Goal: Transaction & Acquisition: Book appointment/travel/reservation

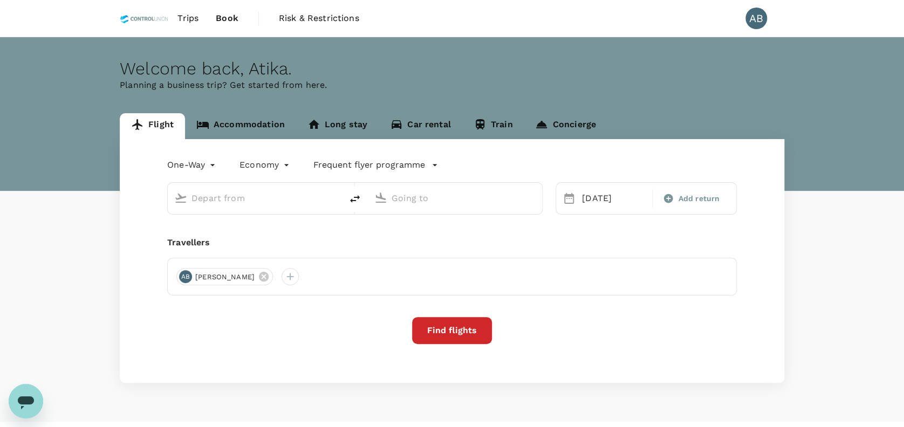
click at [223, 197] on input "text" at bounding box center [256, 198] width 128 height 17
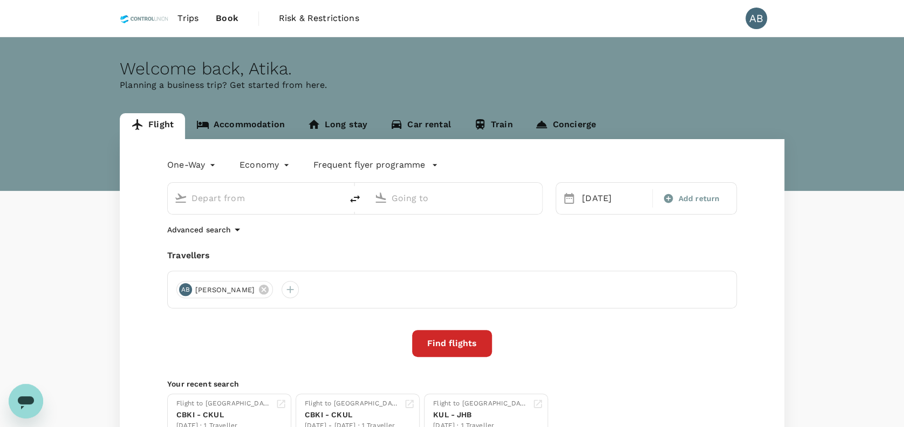
type input "[GEOGRAPHIC_DATA], [GEOGRAPHIC_DATA] (any)"
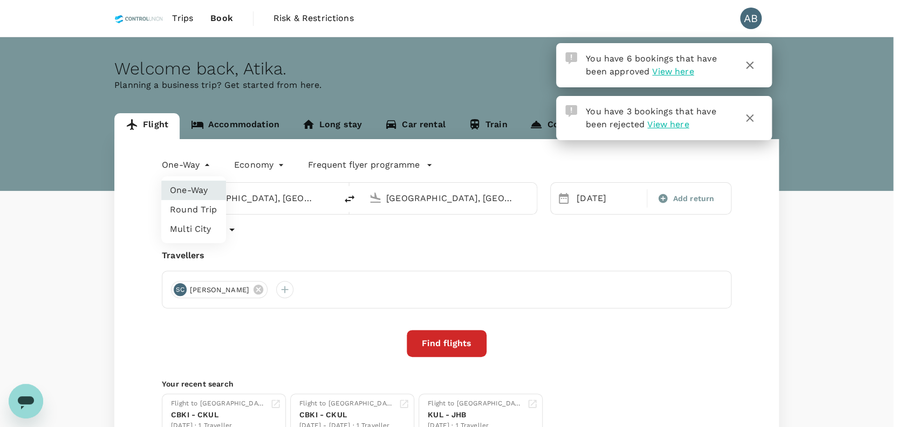
click at [209, 165] on body "You have 6 bookings that have been approved View here You have 3 bookings that …" at bounding box center [452, 261] width 904 height 522
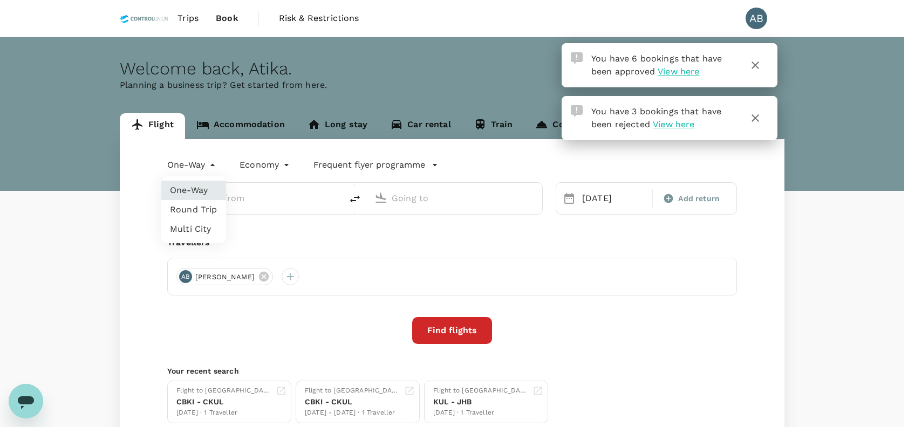
type input "[GEOGRAPHIC_DATA], [GEOGRAPHIC_DATA] (any)"
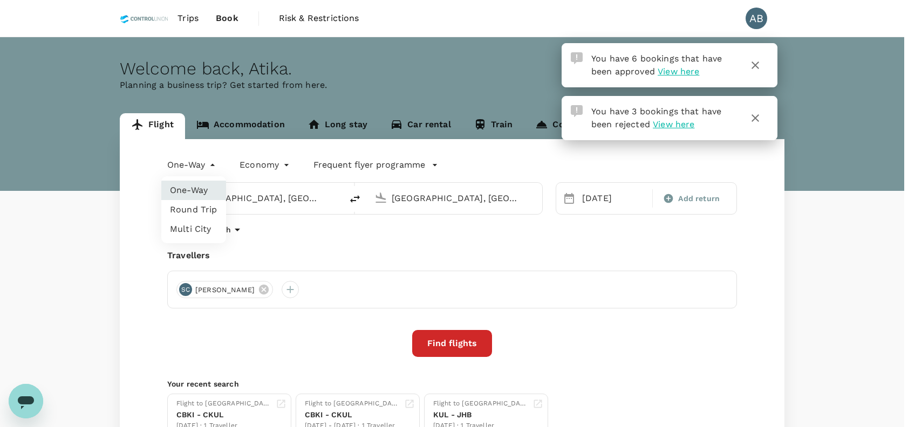
click at [196, 212] on li "Round Trip" at bounding box center [193, 209] width 65 height 19
type input "roundtrip"
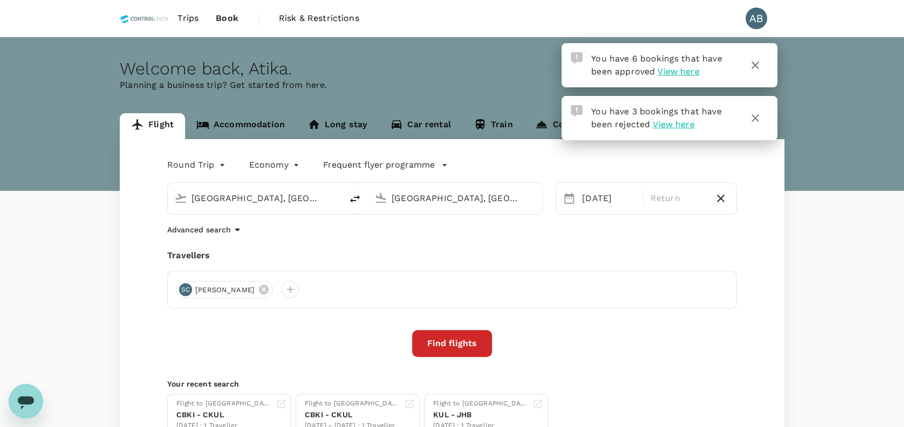
click at [414, 246] on div "Round Trip roundtrip Economy economy Frequent flyer programme [GEOGRAPHIC_DATA]…" at bounding box center [452, 296] width 665 height 315
click at [592, 344] on div "Find flights" at bounding box center [452, 343] width 570 height 27
click at [511, 199] on input "[GEOGRAPHIC_DATA], [GEOGRAPHIC_DATA] (any)" at bounding box center [456, 198] width 128 height 17
paste input "[GEOGRAPHIC_DATA]"
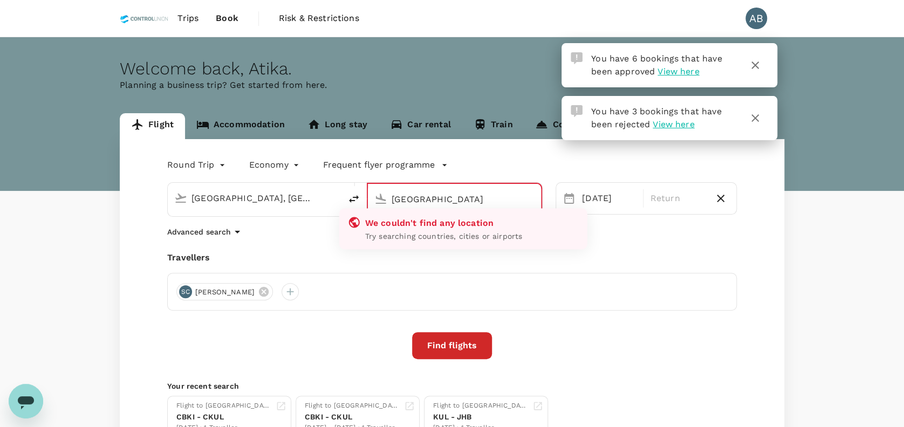
type input "[GEOGRAPHIC_DATA], [GEOGRAPHIC_DATA] (any)"
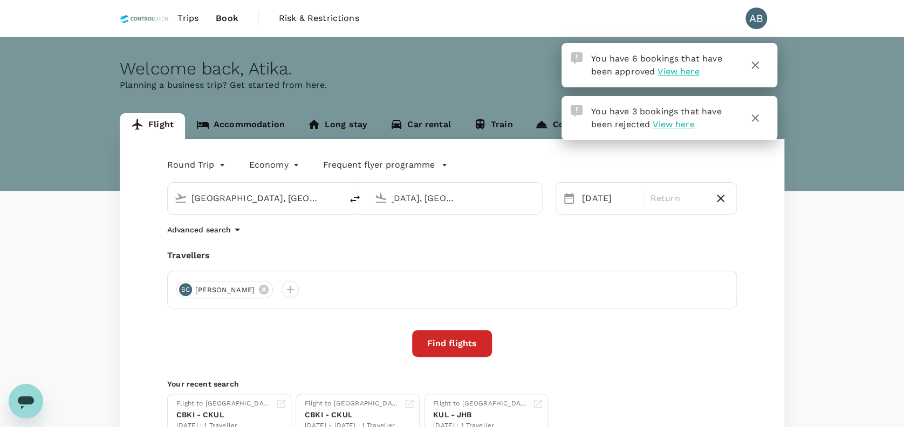
scroll to position [0, 0]
click at [629, 241] on div "Round Trip roundtrip Economy economy Frequent flyer programme [GEOGRAPHIC_DATA]…" at bounding box center [452, 296] width 665 height 315
click at [474, 197] on input "[GEOGRAPHIC_DATA], [GEOGRAPHIC_DATA] (any)" at bounding box center [456, 198] width 128 height 17
type input "[GEOGRAPHIC_DATA], [GEOGRAPHIC_DATA] (any)"
drag, startPoint x: 436, startPoint y: 203, endPoint x: 445, endPoint y: 201, distance: 8.4
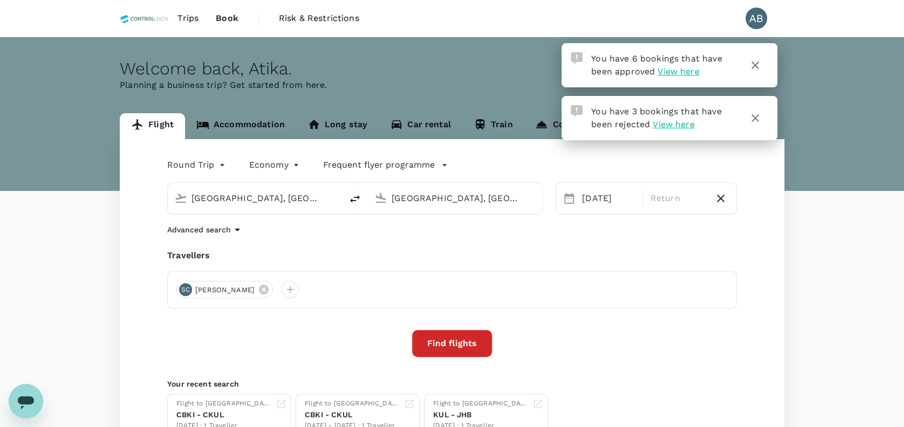
click at [437, 203] on input "[GEOGRAPHIC_DATA], [GEOGRAPHIC_DATA] (any)" at bounding box center [456, 198] width 128 height 17
click at [434, 216] on p "[GEOGRAPHIC_DATA], [GEOGRAPHIC_DATA]" at bounding box center [472, 220] width 216 height 11
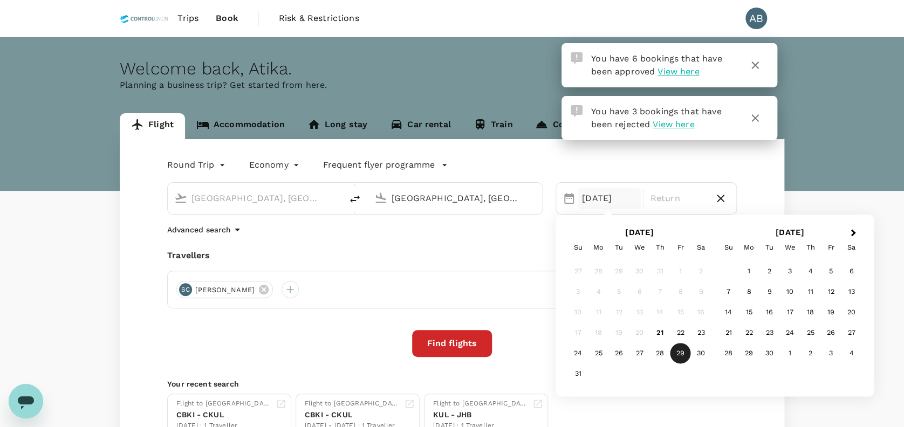
type input "[GEOGRAPHIC_DATA], [GEOGRAPHIC_DATA] (any)"
click at [544, 163] on div "Round Trip roundtrip Economy economy Frequent flyer programme" at bounding box center [441, 163] width 591 height 22
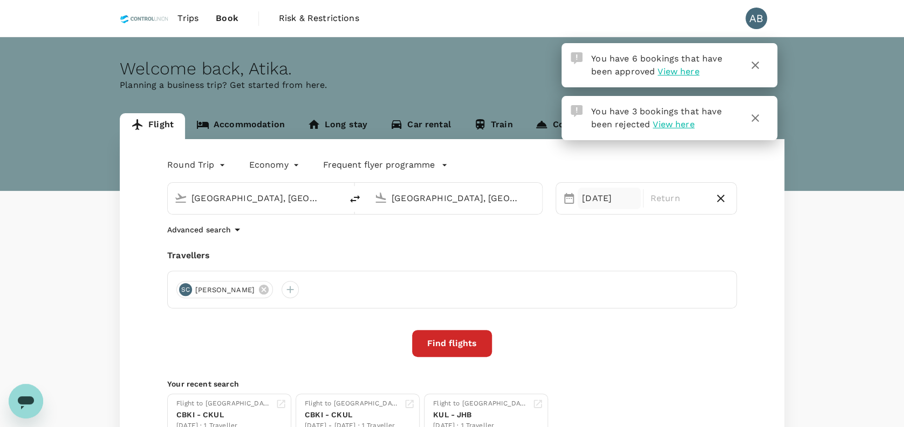
click at [601, 203] on div "[DATE]" at bounding box center [609, 199] width 63 height 22
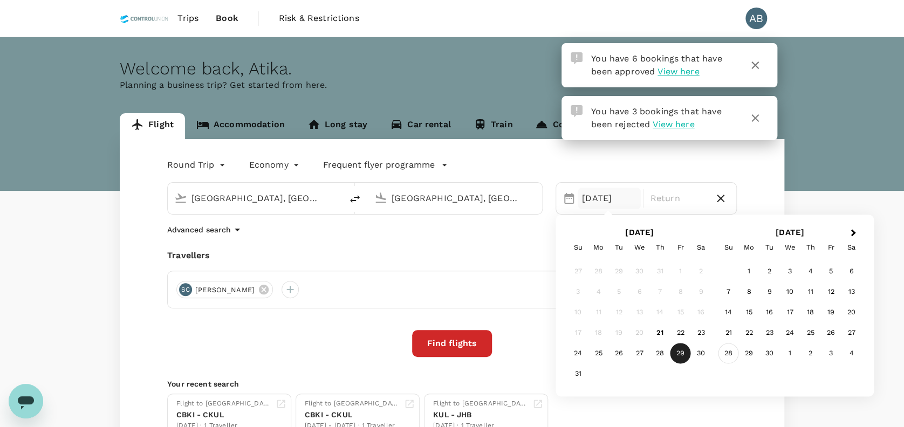
click at [731, 351] on div "28" at bounding box center [728, 354] width 21 height 21
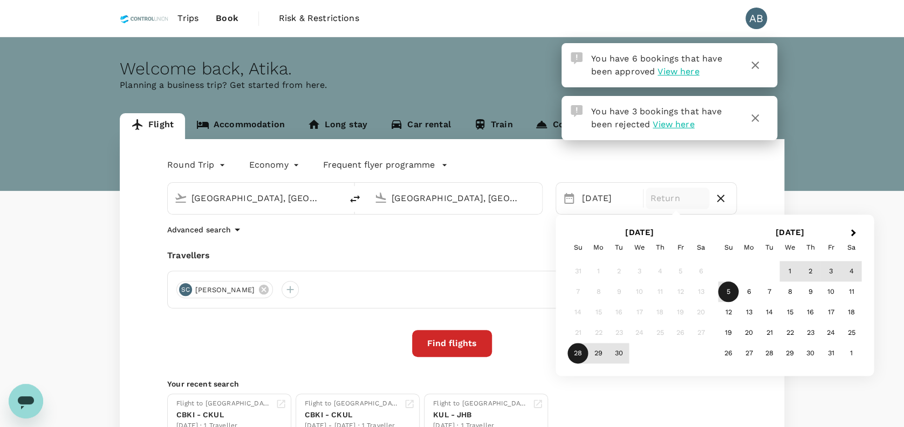
click at [729, 289] on div "5" at bounding box center [728, 292] width 21 height 21
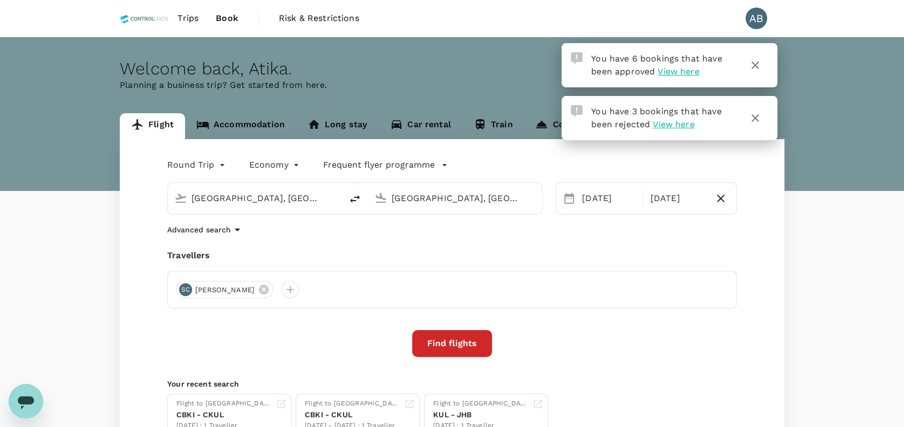
click at [572, 249] on div "Round Trip roundtrip Economy economy Frequent flyer programme [GEOGRAPHIC_DATA]…" at bounding box center [452, 296] width 665 height 315
click at [258, 285] on icon at bounding box center [264, 290] width 12 height 12
click at [315, 232] on div "Advanced search" at bounding box center [452, 229] width 570 height 13
click at [188, 285] on div at bounding box center [184, 289] width 17 height 17
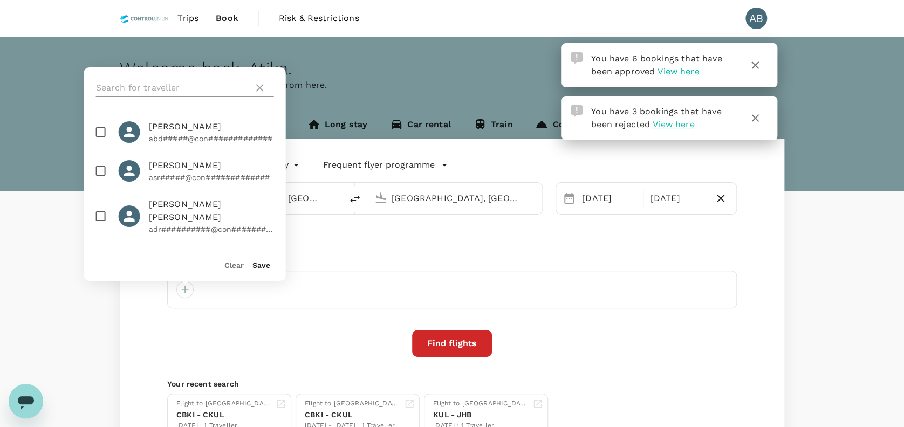
click at [136, 90] on input "text" at bounding box center [172, 87] width 153 height 17
type input "yuge"
click at [97, 128] on input "checkbox" at bounding box center [101, 132] width 23 height 23
checkbox input "true"
click at [267, 266] on button "Save" at bounding box center [261, 265] width 18 height 9
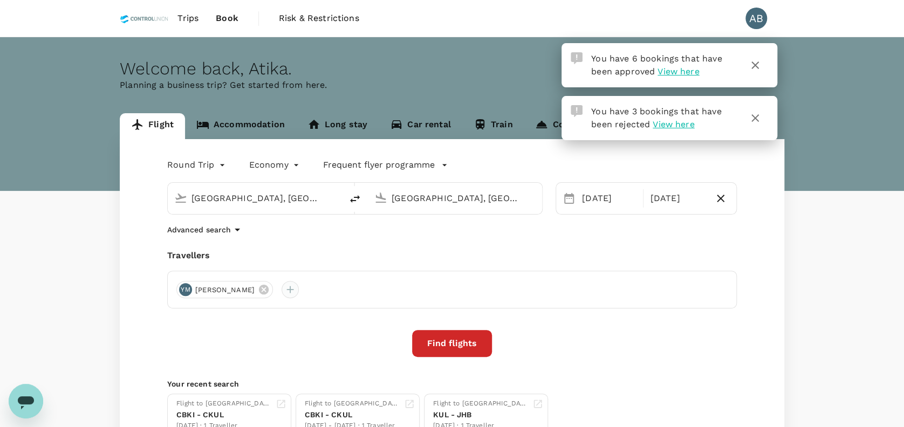
drag, startPoint x: 303, startPoint y: 289, endPoint x: 298, endPoint y: 286, distance: 5.8
click at [299, 289] on div at bounding box center [290, 289] width 17 height 17
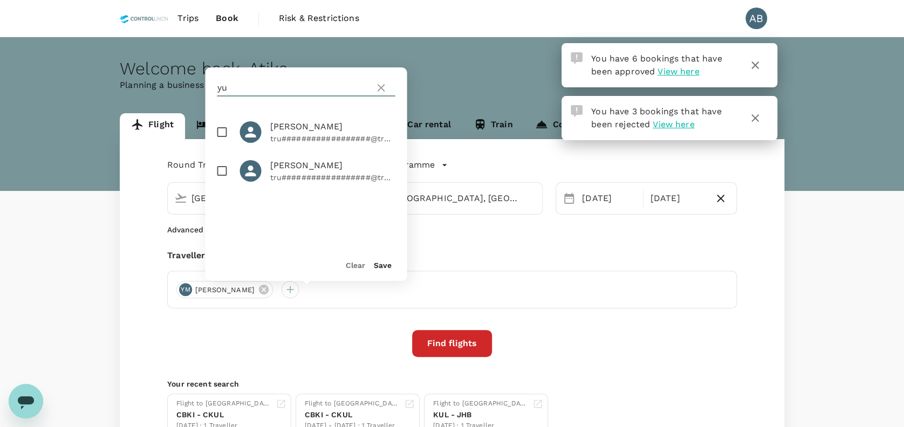
type input "y"
type input "bede"
click at [219, 126] on input "checkbox" at bounding box center [221, 132] width 23 height 23
checkbox input "true"
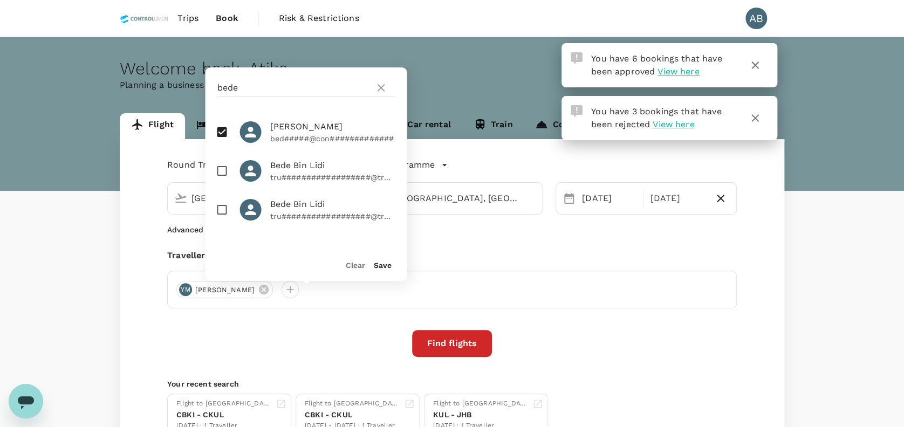
click at [388, 263] on button "Save" at bounding box center [382, 265] width 18 height 9
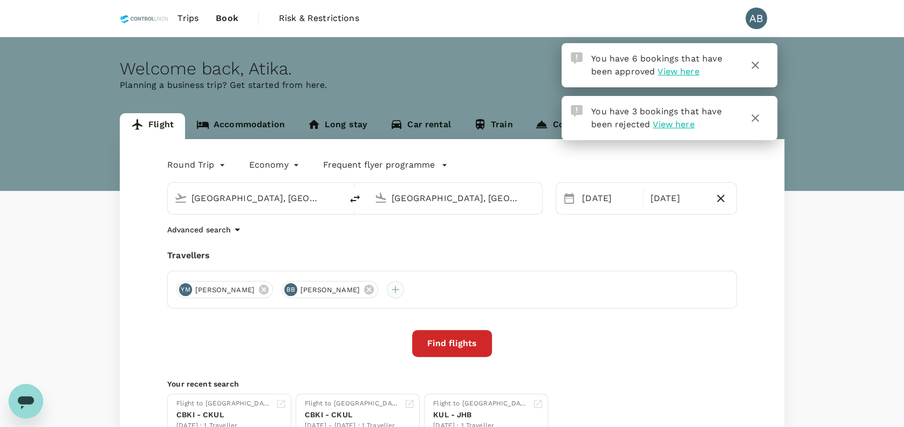
click at [399, 289] on div at bounding box center [395, 289] width 17 height 17
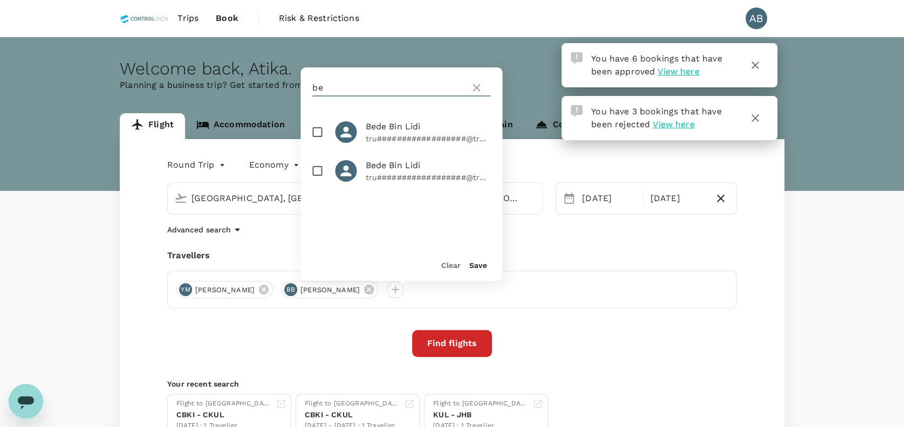
type input "b"
type input "manisah"
click at [318, 131] on input "checkbox" at bounding box center [317, 132] width 23 height 23
checkbox input "true"
click at [476, 263] on button "Save" at bounding box center [478, 265] width 18 height 9
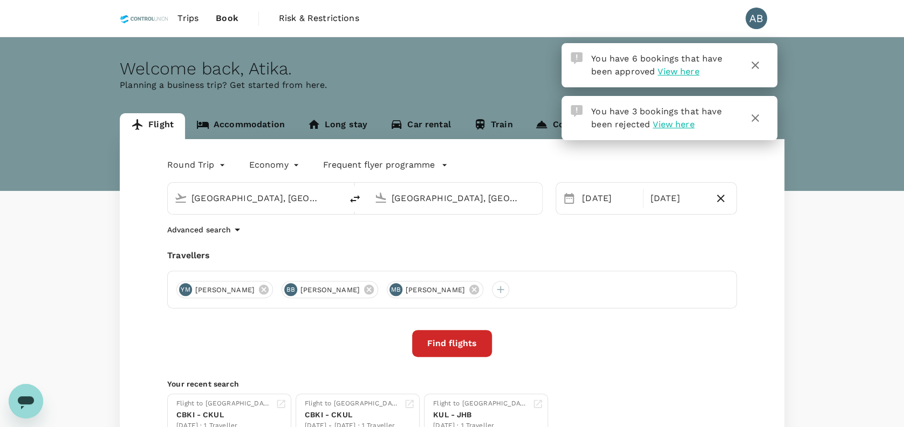
drag, startPoint x: 530, startPoint y: 289, endPoint x: 520, endPoint y: 285, distance: 10.7
click at [509, 288] on div at bounding box center [500, 289] width 17 height 17
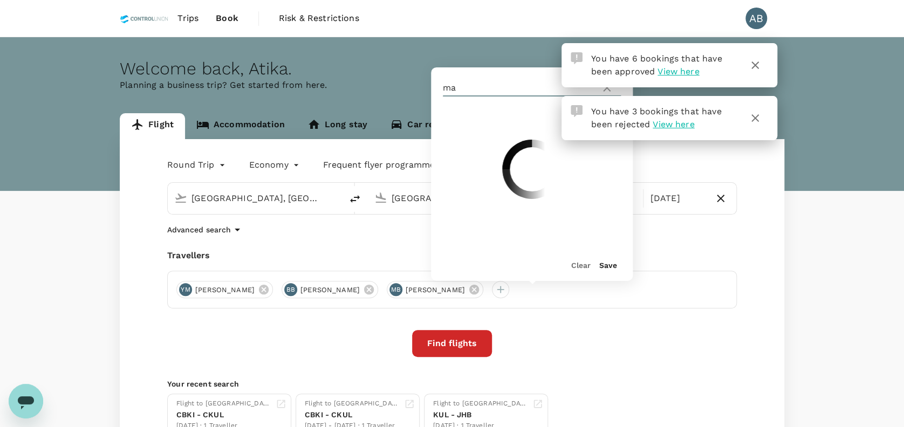
type input "m"
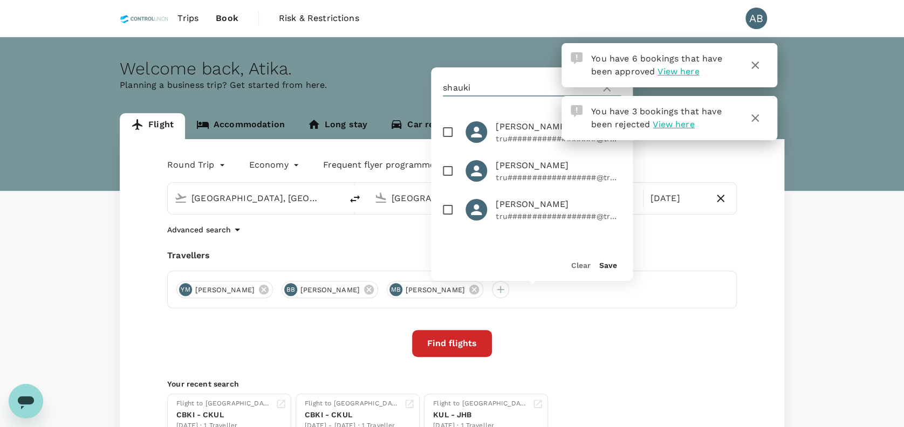
type input "shauki"
click at [448, 140] on input "checkbox" at bounding box center [447, 132] width 23 height 23
checkbox input "true"
drag, startPoint x: 624, startPoint y: 269, endPoint x: 613, endPoint y: 267, distance: 10.5
click at [622, 269] on div "Clear Save" at bounding box center [527, 260] width 210 height 41
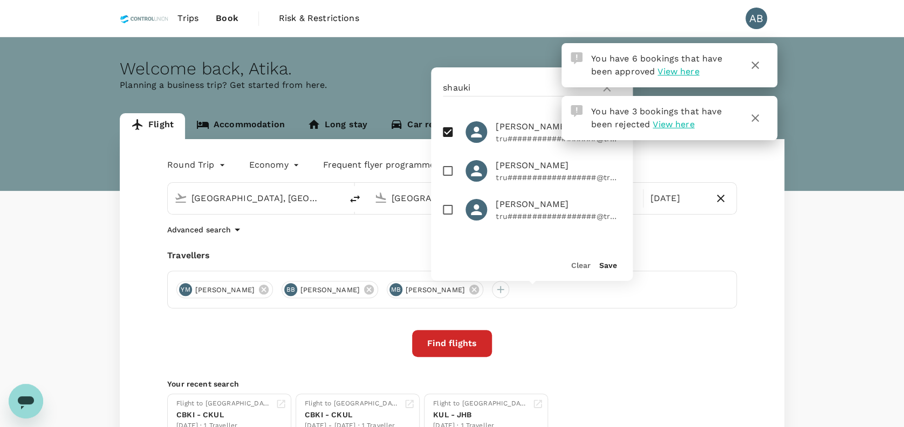
click at [613, 267] on button "Save" at bounding box center [608, 265] width 18 height 9
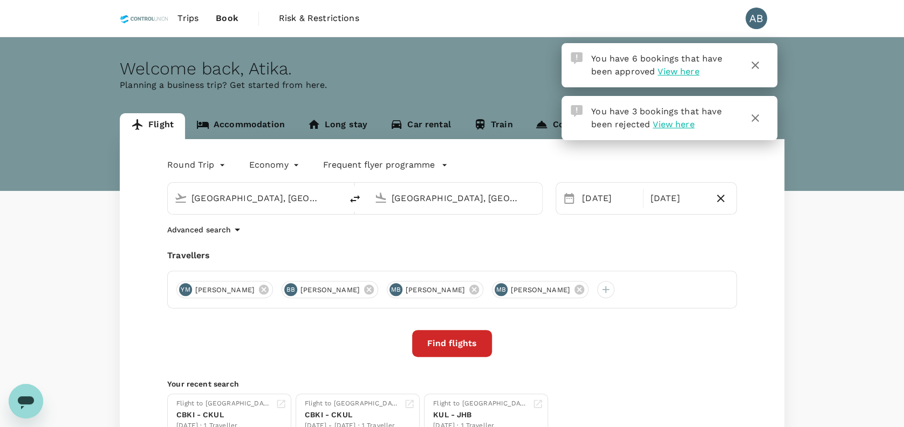
drag, startPoint x: 577, startPoint y: 359, endPoint x: 570, endPoint y: 370, distance: 12.7
click at [576, 362] on div "Round Trip roundtrip Economy economy Frequent flyer programme [GEOGRAPHIC_DATA]…" at bounding box center [452, 296] width 665 height 315
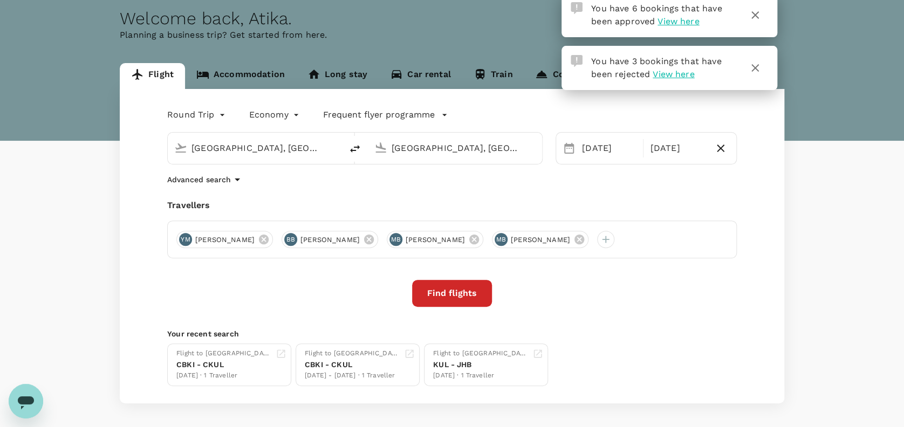
scroll to position [72, 0]
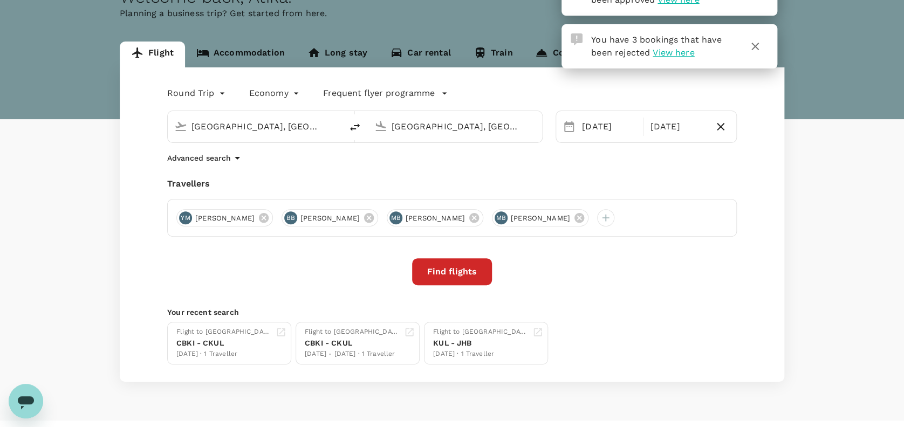
click at [602, 269] on div "Find flights" at bounding box center [452, 271] width 570 height 27
click at [463, 272] on button "Find flights" at bounding box center [452, 271] width 80 height 27
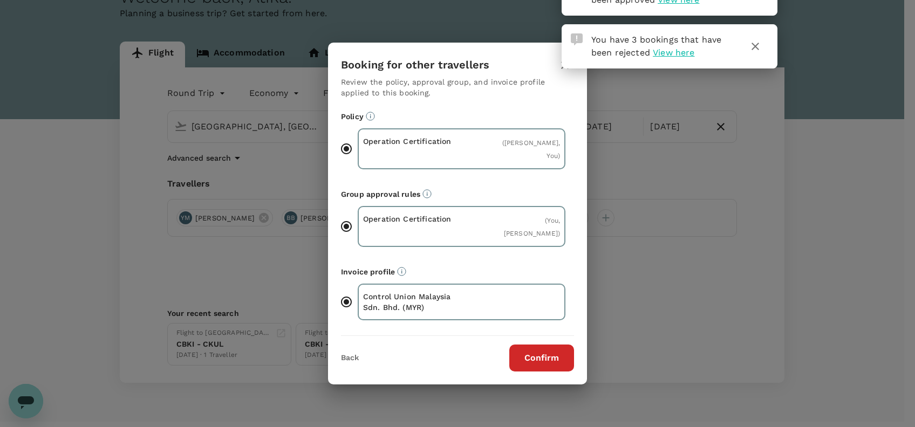
click at [557, 354] on button "Confirm" at bounding box center [541, 358] width 65 height 27
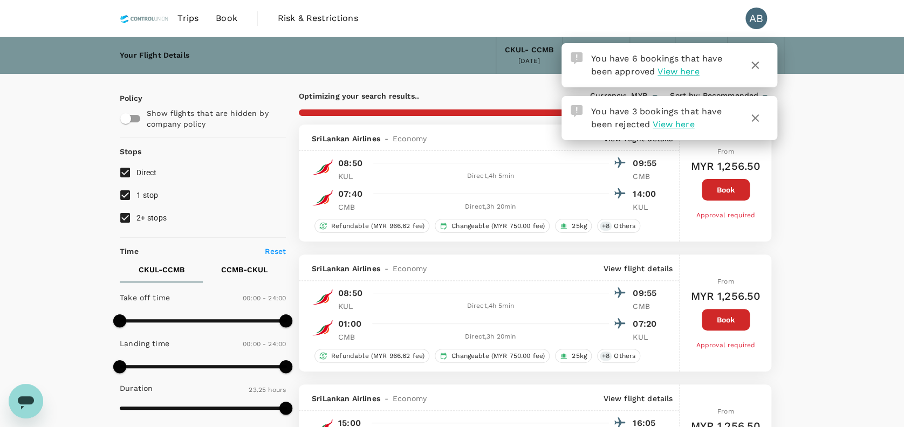
click at [760, 65] on icon "button" at bounding box center [755, 65] width 13 height 13
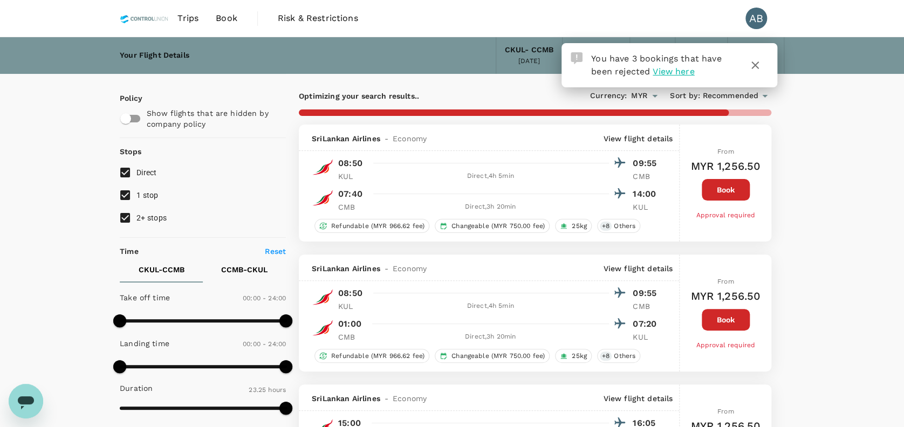
click at [755, 69] on icon "button" at bounding box center [755, 65] width 13 height 13
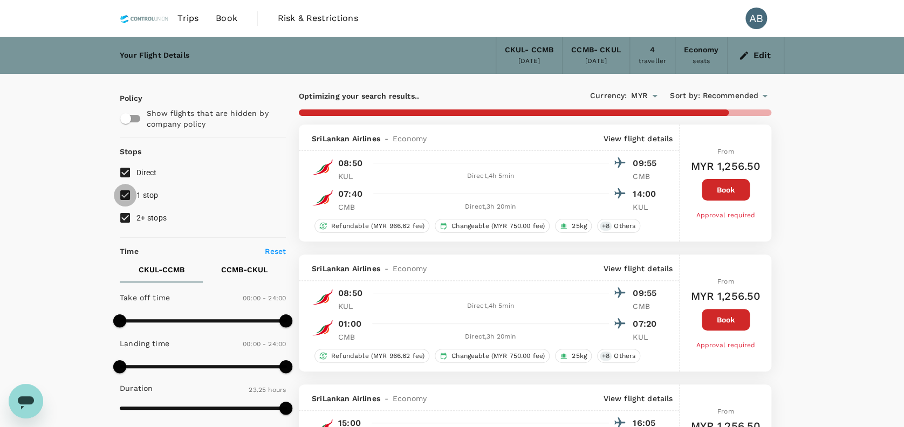
click at [129, 191] on input "1 stop" at bounding box center [125, 195] width 23 height 23
checkbox input "false"
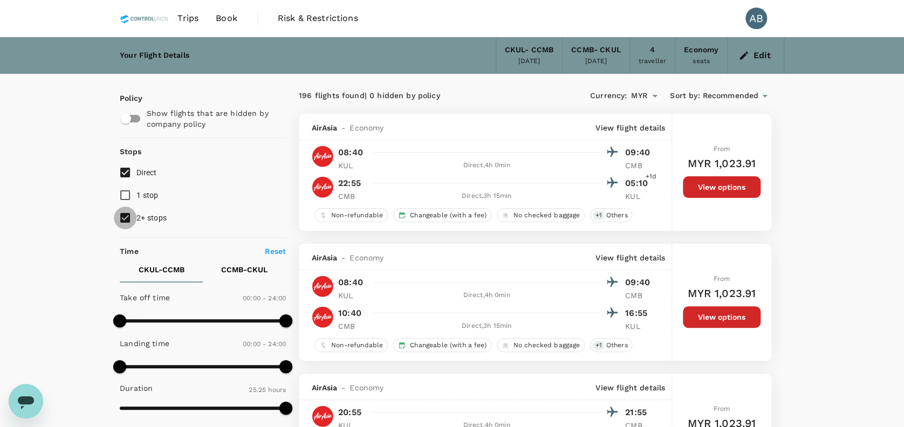
type input "1525"
drag, startPoint x: 125, startPoint y: 213, endPoint x: 136, endPoint y: 211, distance: 10.8
click at [125, 213] on input "2+ stops" at bounding box center [125, 218] width 23 height 23
checkbox input "false"
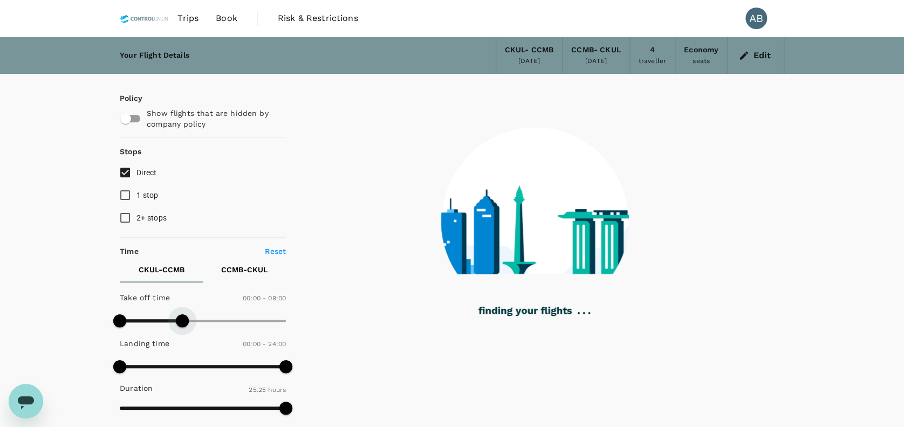
type input "660"
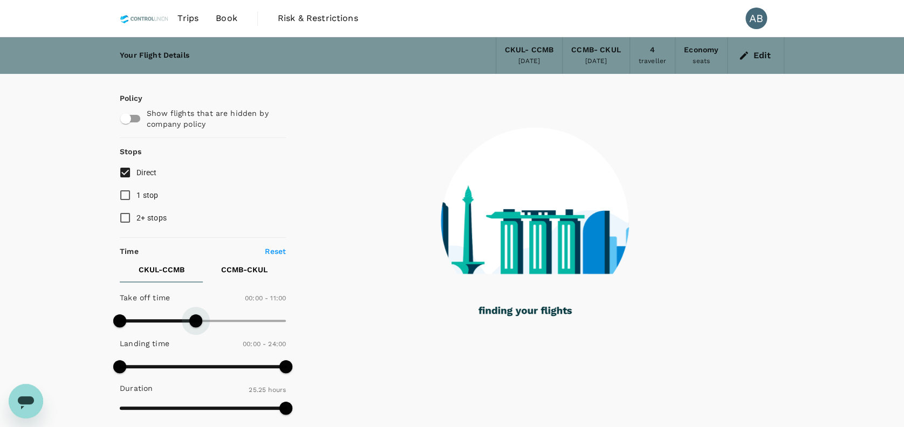
drag, startPoint x: 285, startPoint y: 321, endPoint x: 197, endPoint y: 320, distance: 87.4
click at [197, 320] on span at bounding box center [195, 321] width 13 height 13
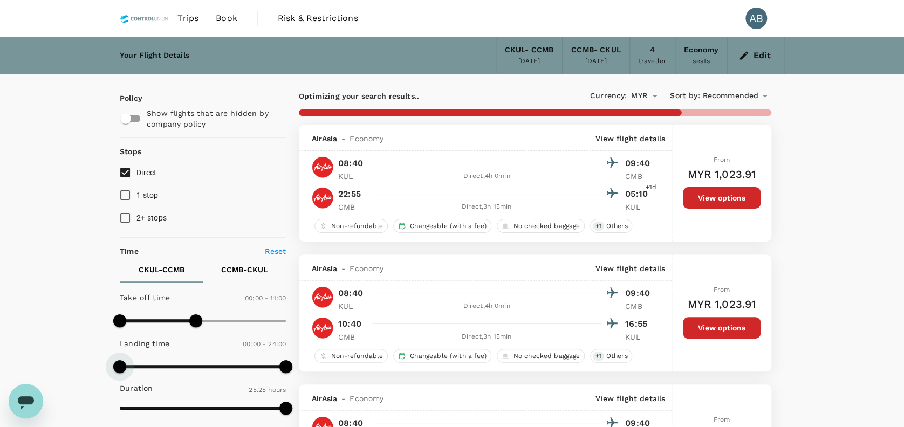
click at [120, 361] on span at bounding box center [119, 366] width 13 height 13
type input "990"
drag, startPoint x: 283, startPoint y: 367, endPoint x: 233, endPoint y: 364, distance: 49.7
click at [233, 364] on span at bounding box center [234, 366] width 13 height 13
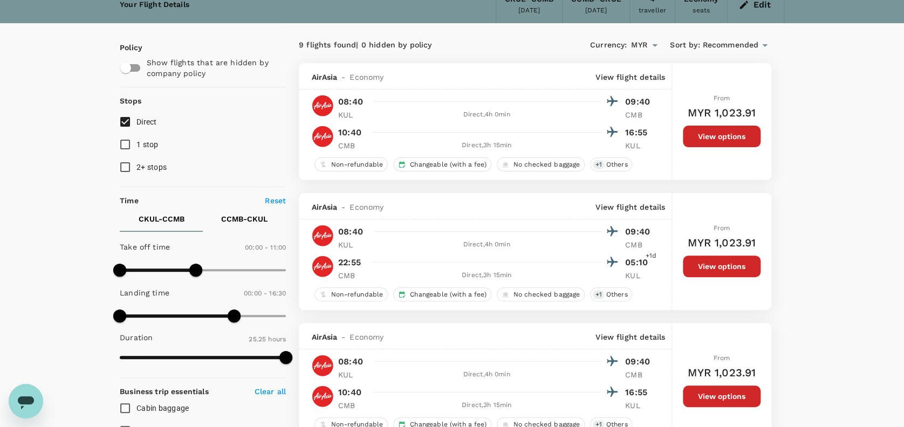
scroll to position [72, 0]
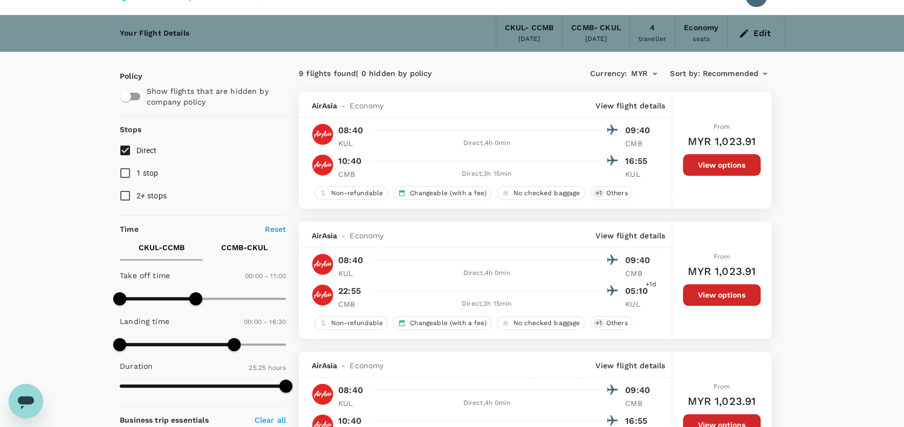
scroll to position [0, 0]
